Goal: Task Accomplishment & Management: Use online tool/utility

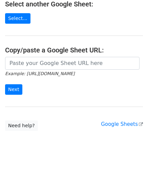
scroll to position [89, 0]
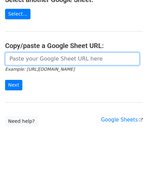
click at [28, 63] on input "url" at bounding box center [72, 58] width 134 height 13
paste input "https://docs.google.com/spreadsheets/d/1WScGdz8KaSXsOtHpsO4LnA-H8s6a4XfhXWbQCAw…"
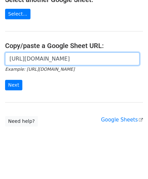
scroll to position [0, 154]
type input "https://docs.google.com/spreadsheets/d/1WScGdz8KaSXsOtHpsO4LnA-H8s6a4XfhXWbQCAw…"
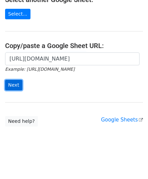
click at [15, 84] on input "Next" at bounding box center [13, 85] width 17 height 10
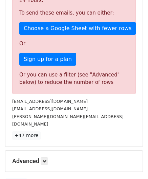
scroll to position [229, 0]
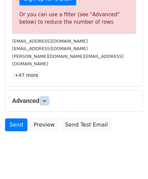
click at [46, 99] on icon at bounding box center [44, 101] width 4 height 4
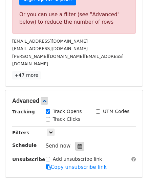
click at [78, 144] on icon at bounding box center [80, 146] width 4 height 5
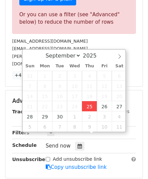
type input "[DATE] 12:00"
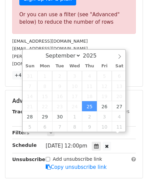
scroll to position [0, 0]
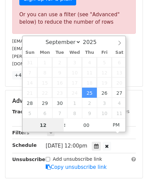
paste input "8"
type input "8"
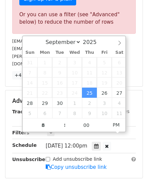
type input "[DATE] 20:00"
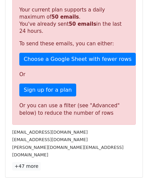
scroll to position [275, 0]
